Goal: Information Seeking & Learning: Check status

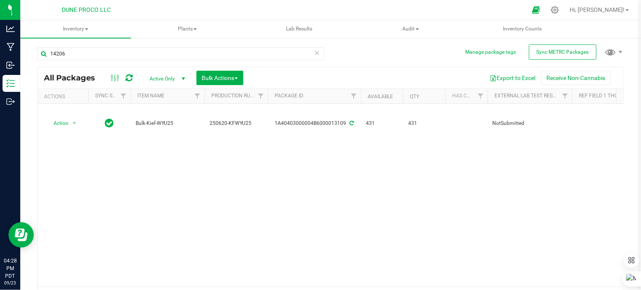
type input "14206"
click at [175, 75] on span "Active Only" at bounding box center [165, 79] width 47 height 12
click at [174, 78] on span "Active Only" at bounding box center [165, 79] width 47 height 12
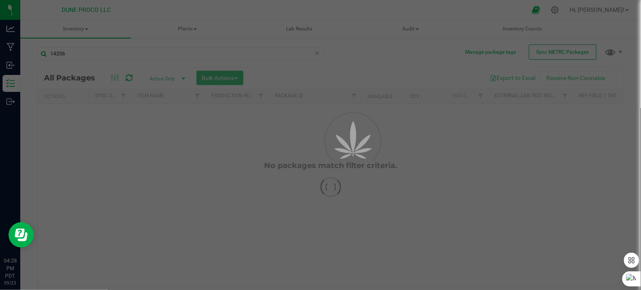
click at [183, 77] on span "select" at bounding box center [183, 78] width 7 height 7
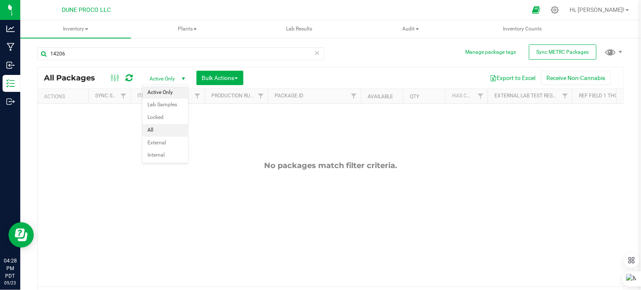
click at [162, 127] on li "All" at bounding box center [165, 130] width 46 height 13
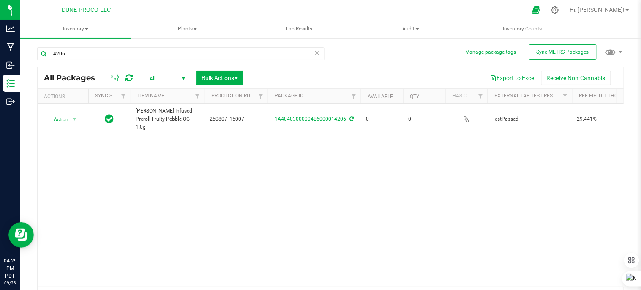
click at [156, 77] on span "All" at bounding box center [165, 79] width 47 height 12
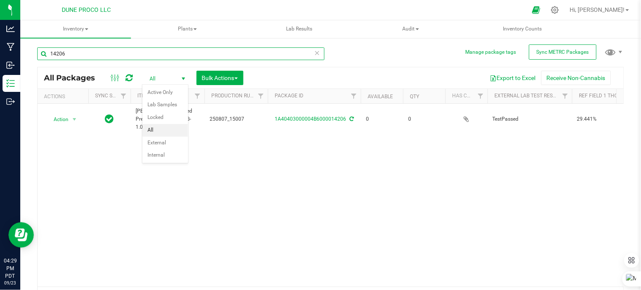
click at [142, 53] on input "14206" at bounding box center [181, 53] width 288 height 13
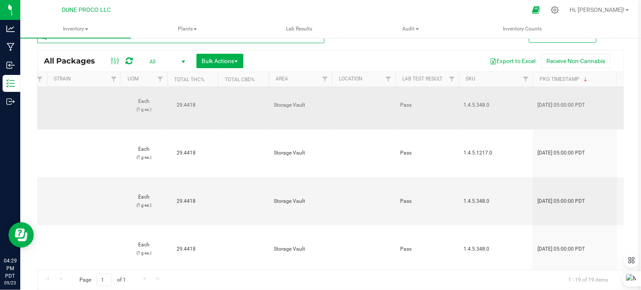
scroll to position [150, 931]
type input "15007"
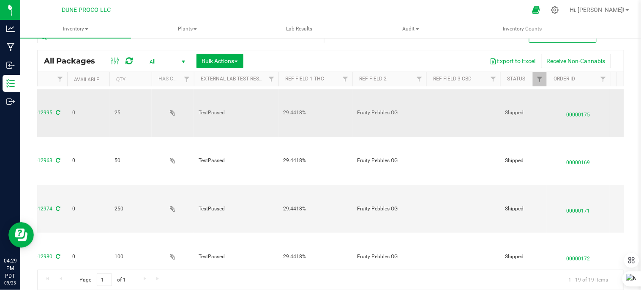
scroll to position [0, 0]
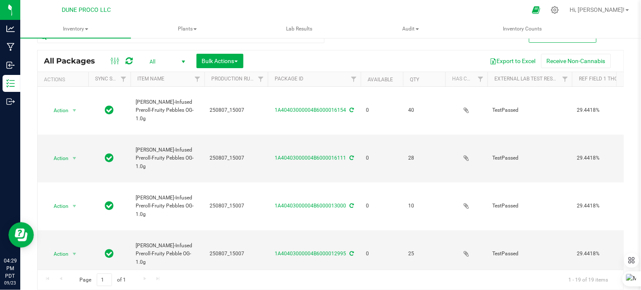
drag, startPoint x: 295, startPoint y: 188, endPoint x: 159, endPoint y: 5, distance: 227.3
click at [159, 5] on div at bounding box center [338, 10] width 375 height 16
